Goal: Task Accomplishment & Management: Manage account settings

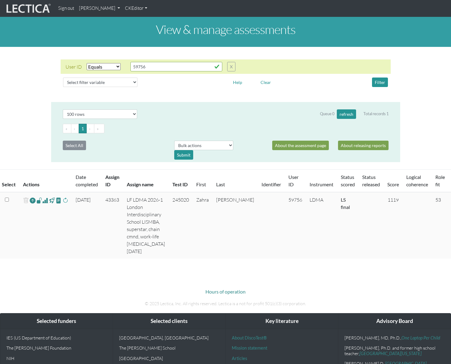
select select "equal"
select select "100"
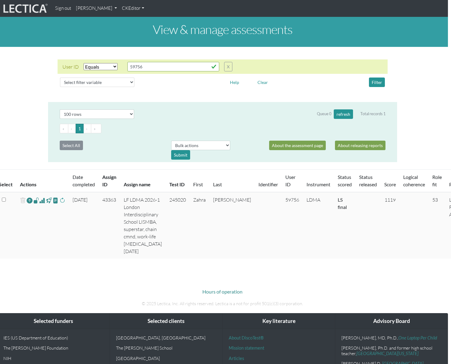
scroll to position [0, 2]
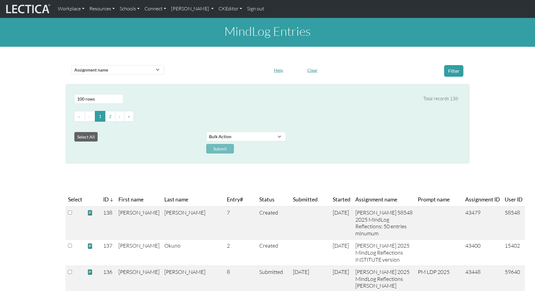
select select "purchase__assignment__name"
select select "100"
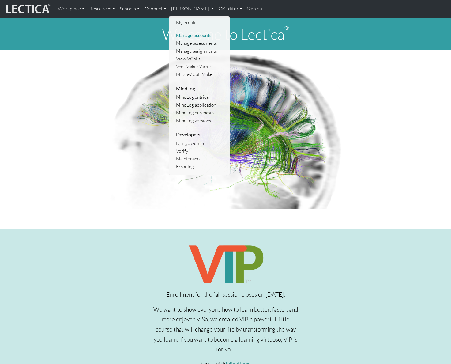
click at [203, 36] on link "Manage accounts" at bounding box center [199, 36] width 50 height 8
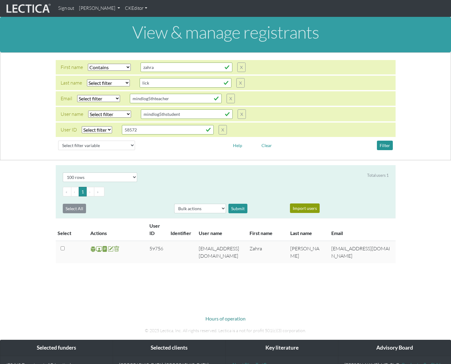
select select "icontains"
select select "100"
click at [149, 130] on input "58572" at bounding box center [168, 129] width 92 height 9
click at [149, 129] on input "58572" at bounding box center [168, 129] width 92 height 9
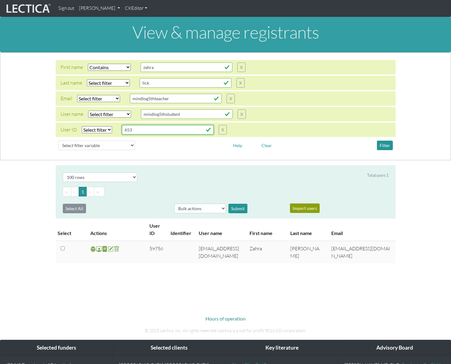
type input "653"
click at [107, 132] on select "Select filter Equals List" at bounding box center [97, 129] width 30 height 7
select select "equal"
click at [82, 126] on select "Select filter Equals List" at bounding box center [97, 129] width 30 height 7
click at [118, 66] on select "Select filter Equals Does not equal Contains Does not contain Starts with Ends …" at bounding box center [109, 67] width 43 height 7
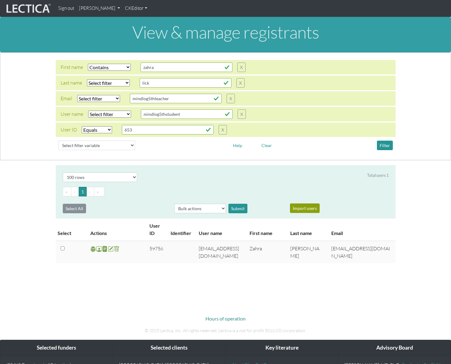
select select
click at [88, 64] on select "Select filter Equals Does not equal Contains Does not contain Starts with Ends …" at bounding box center [109, 67] width 43 height 7
click at [382, 144] on button "Filter" at bounding box center [385, 144] width 16 height 9
click at [99, 248] on span at bounding box center [99, 248] width 6 height 7
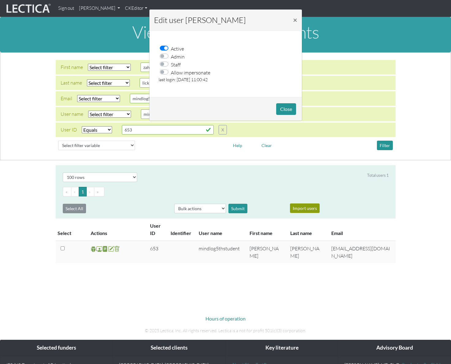
click at [171, 72] on label "Allow impersonate" at bounding box center [190, 72] width 39 height 8
click at [163, 72] on input "Allow impersonate" at bounding box center [165, 71] width 5 height 6
checkbox input "true"
click at [289, 108] on button "Close" at bounding box center [286, 109] width 20 height 12
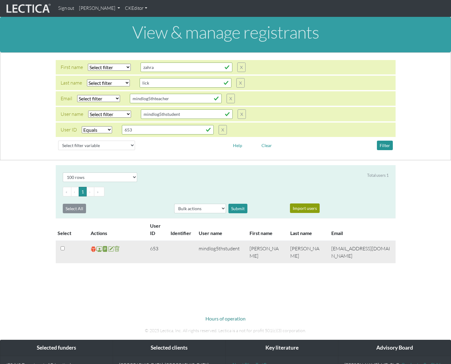
click at [94, 249] on span at bounding box center [94, 248] width 6 height 7
